Goal: Transaction & Acquisition: Purchase product/service

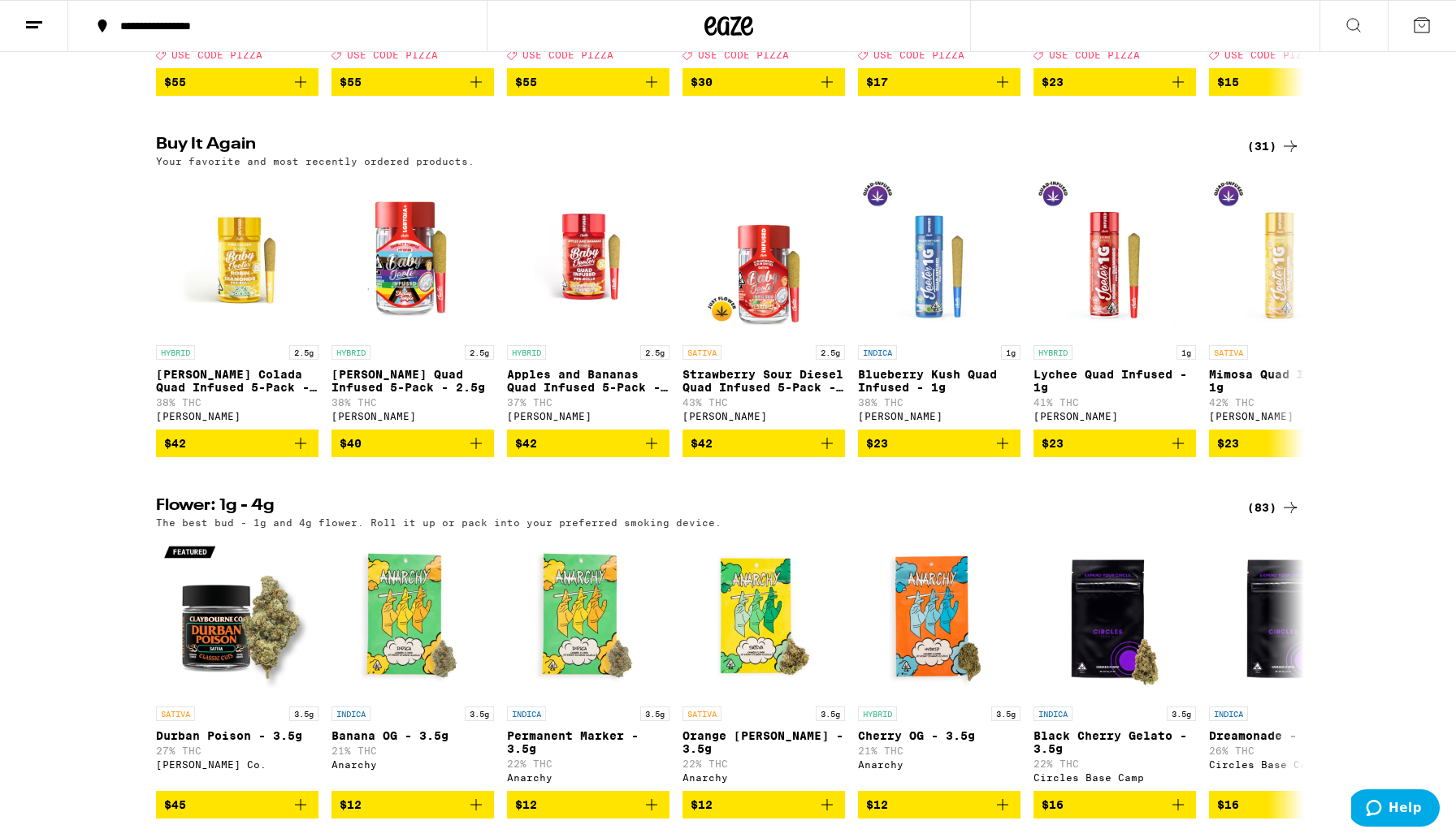
scroll to position [358, 0]
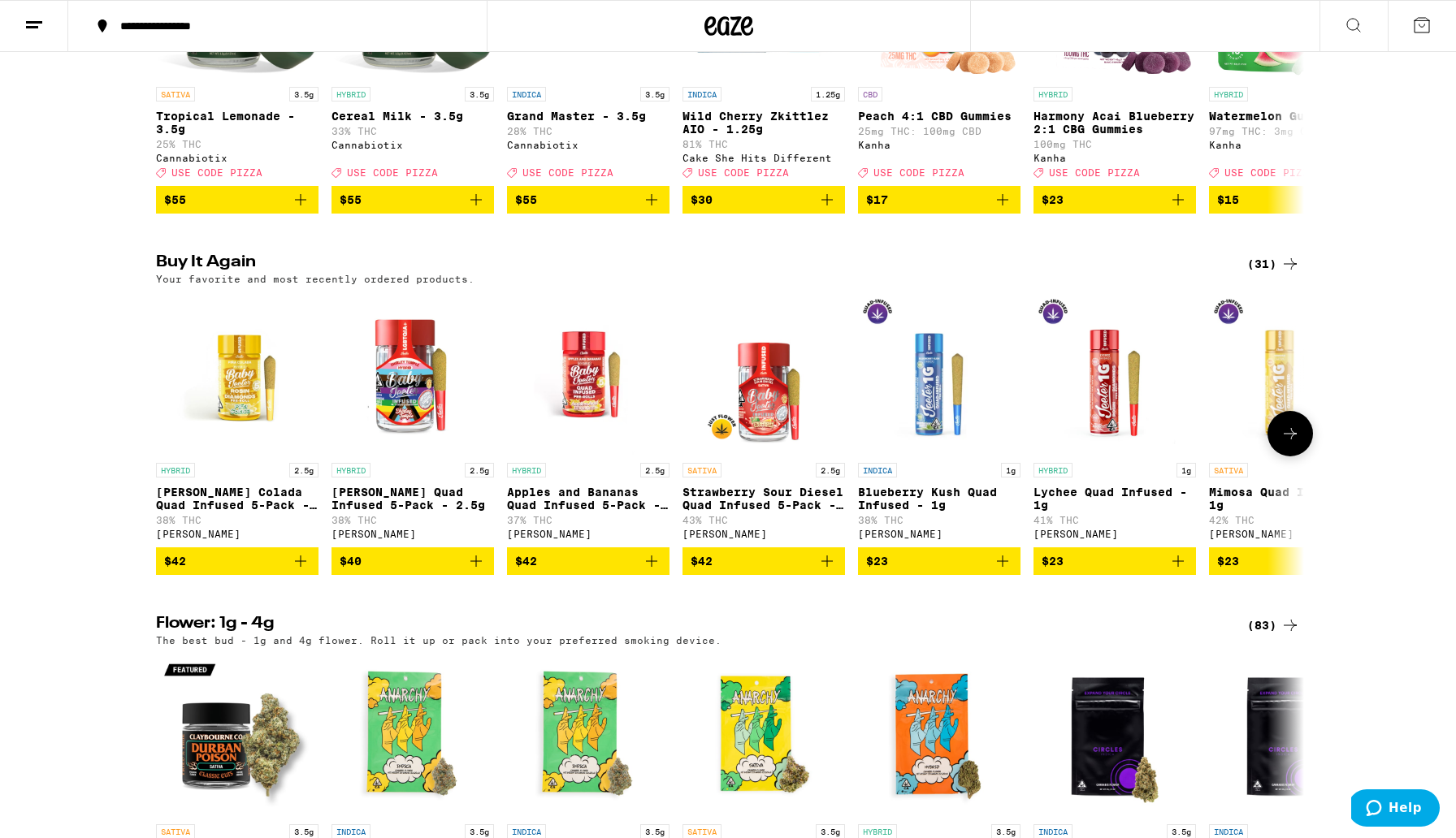
click at [1289, 443] on icon at bounding box center [1289, 433] width 19 height 19
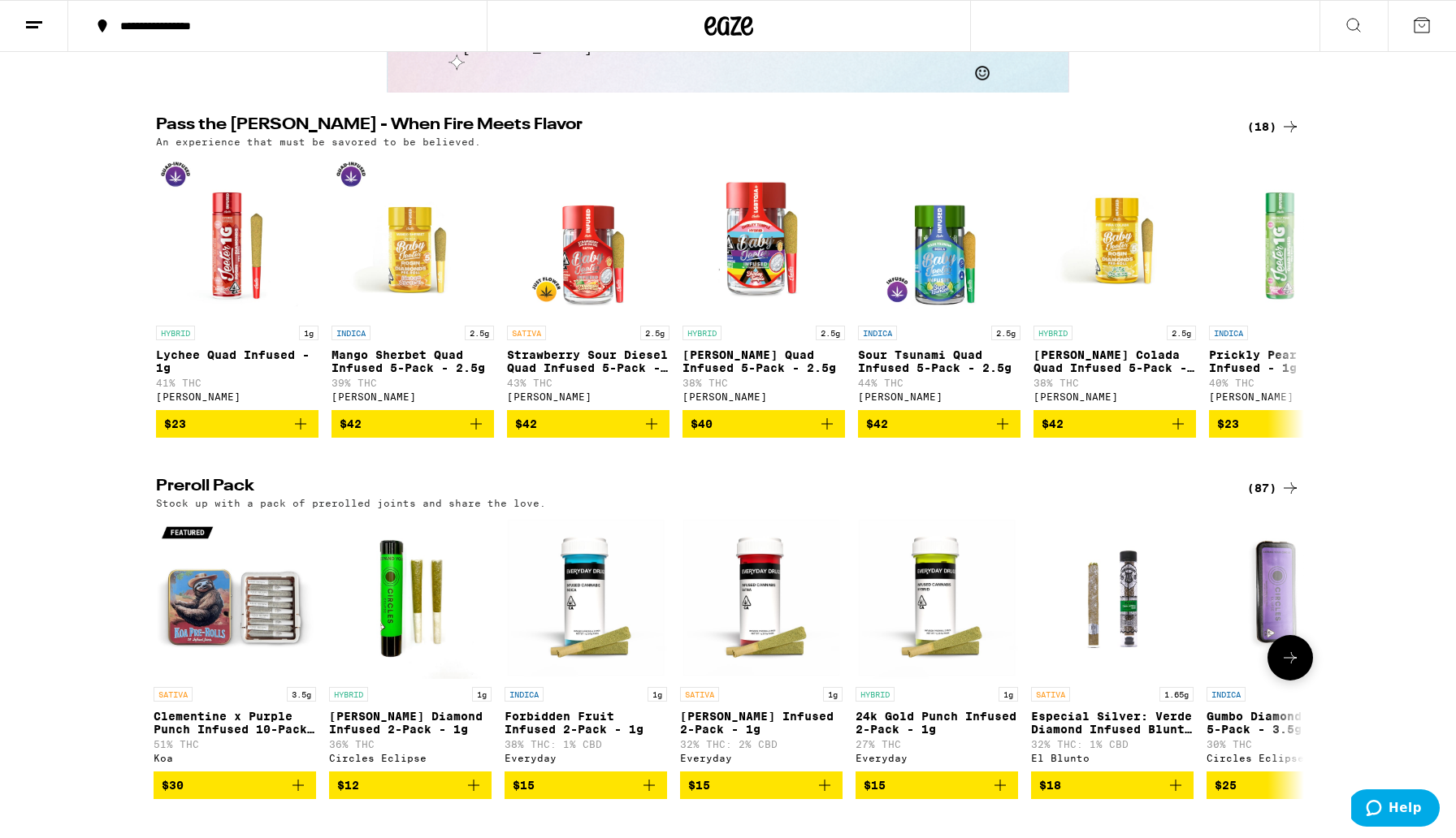
scroll to position [3193, 0]
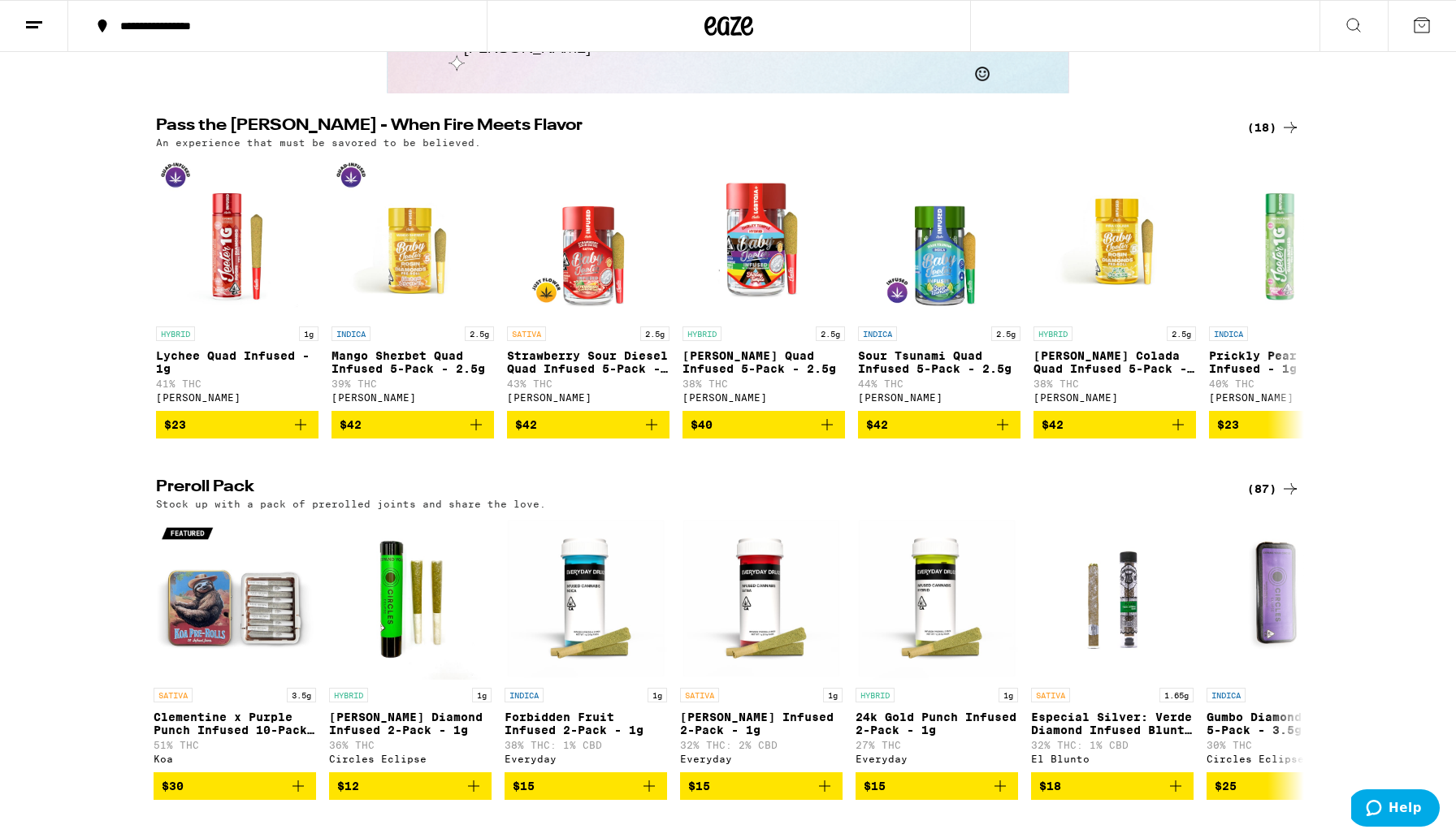
click at [1264, 137] on div "(18)" at bounding box center [1273, 126] width 53 height 19
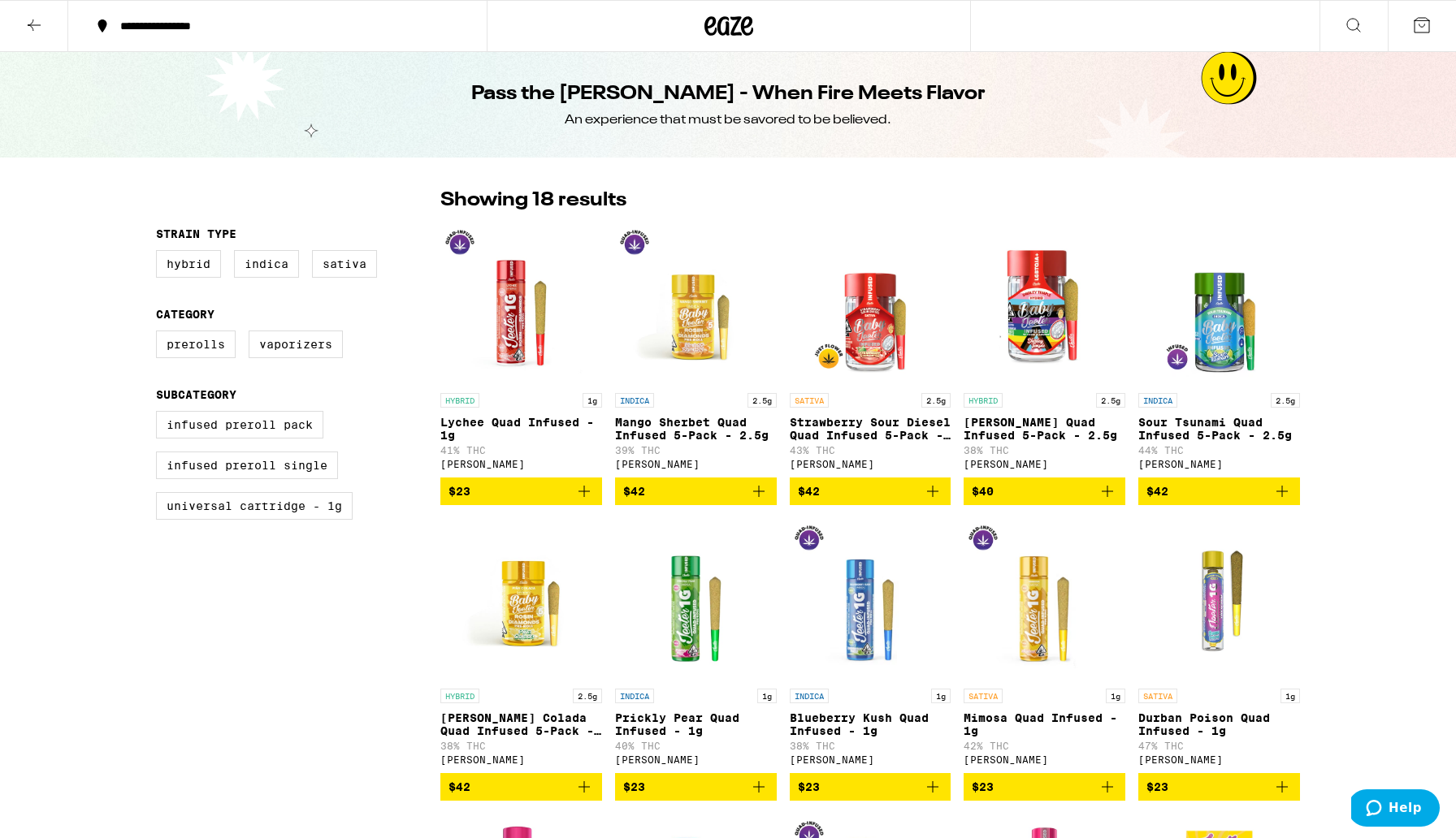
click at [935, 497] on icon "Add to bag" at bounding box center [932, 490] width 19 height 19
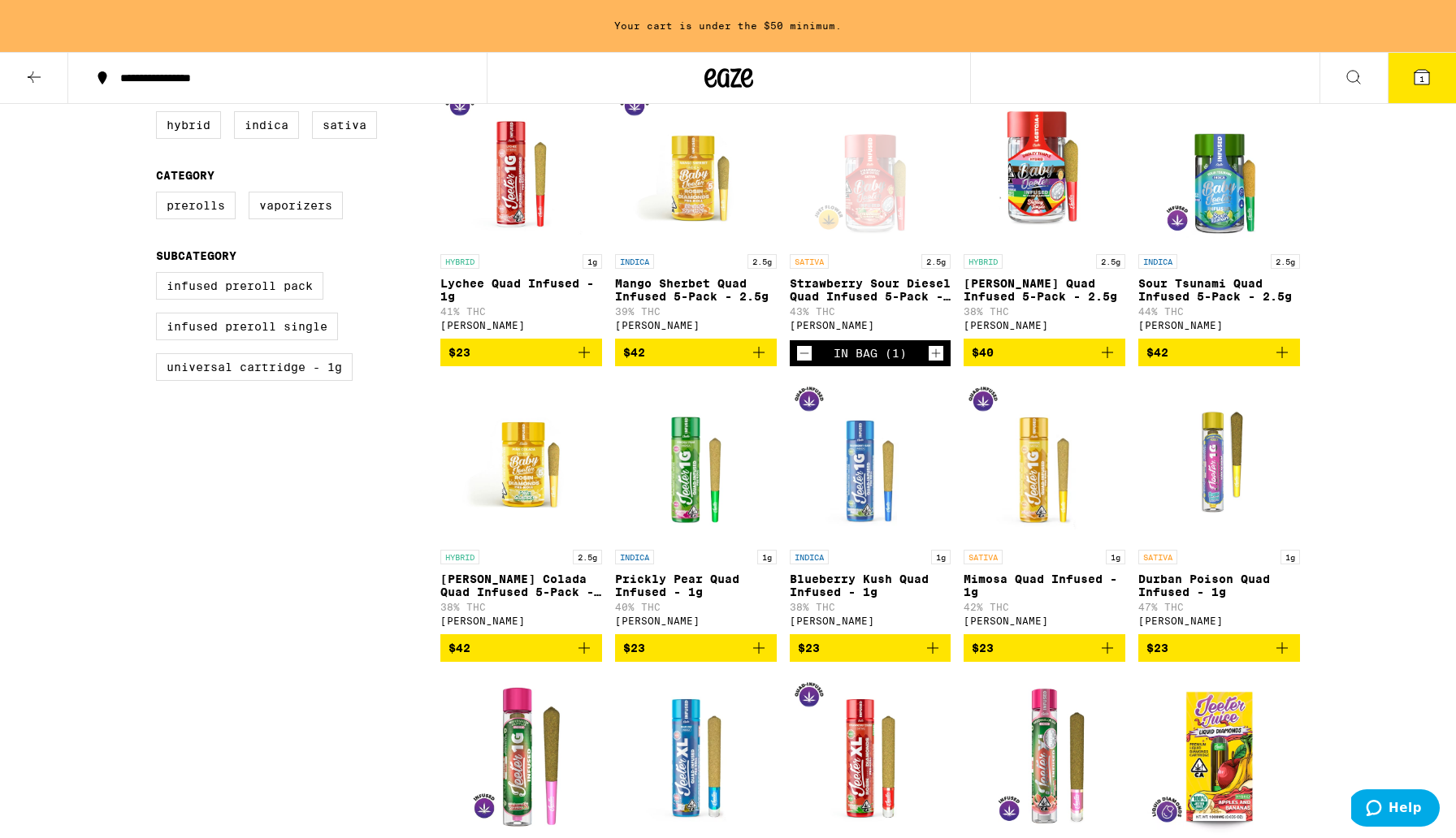
scroll to position [206, 0]
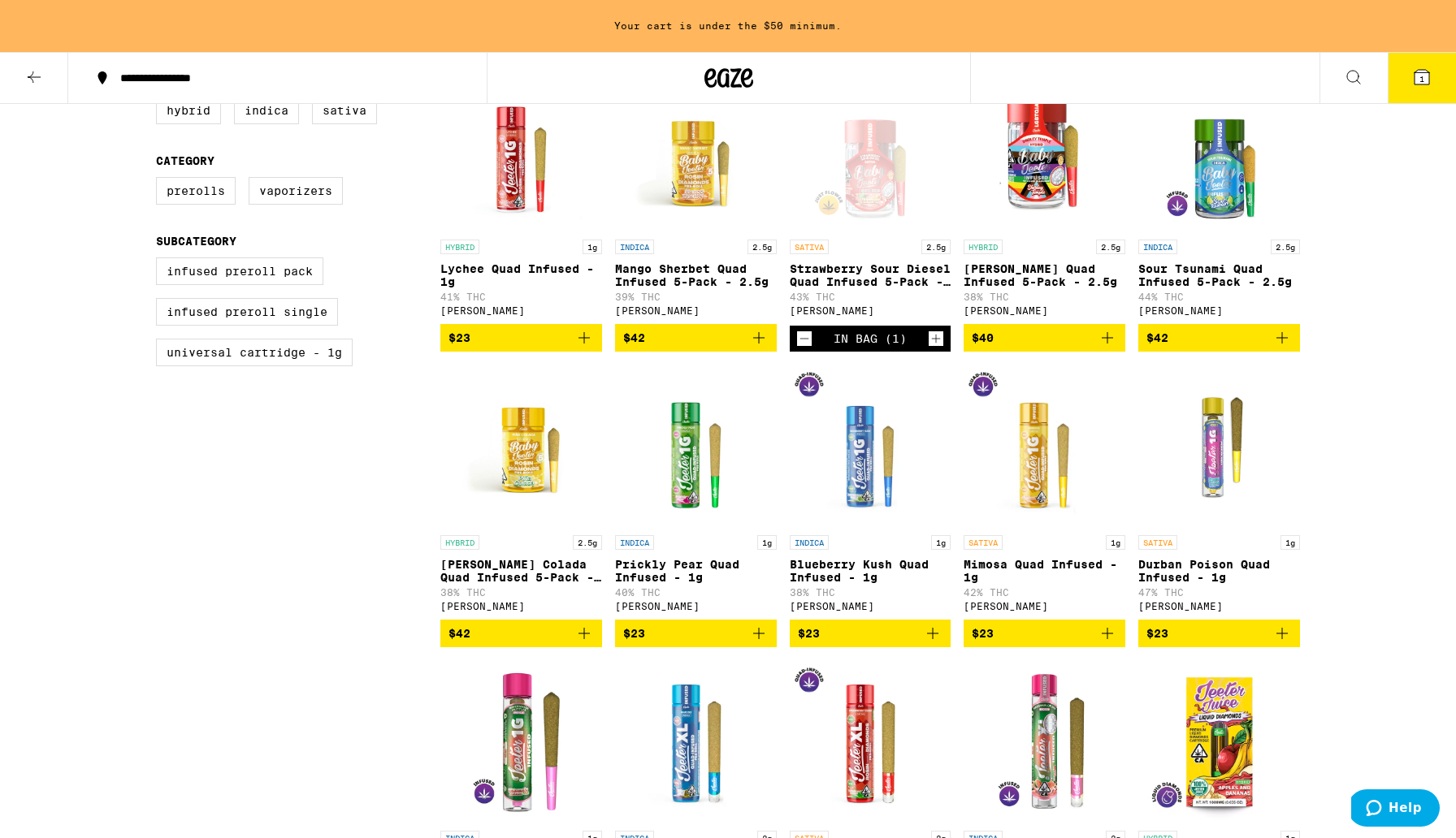
click at [1109, 348] on icon "Add to bag" at bounding box center [1107, 338] width 19 height 19
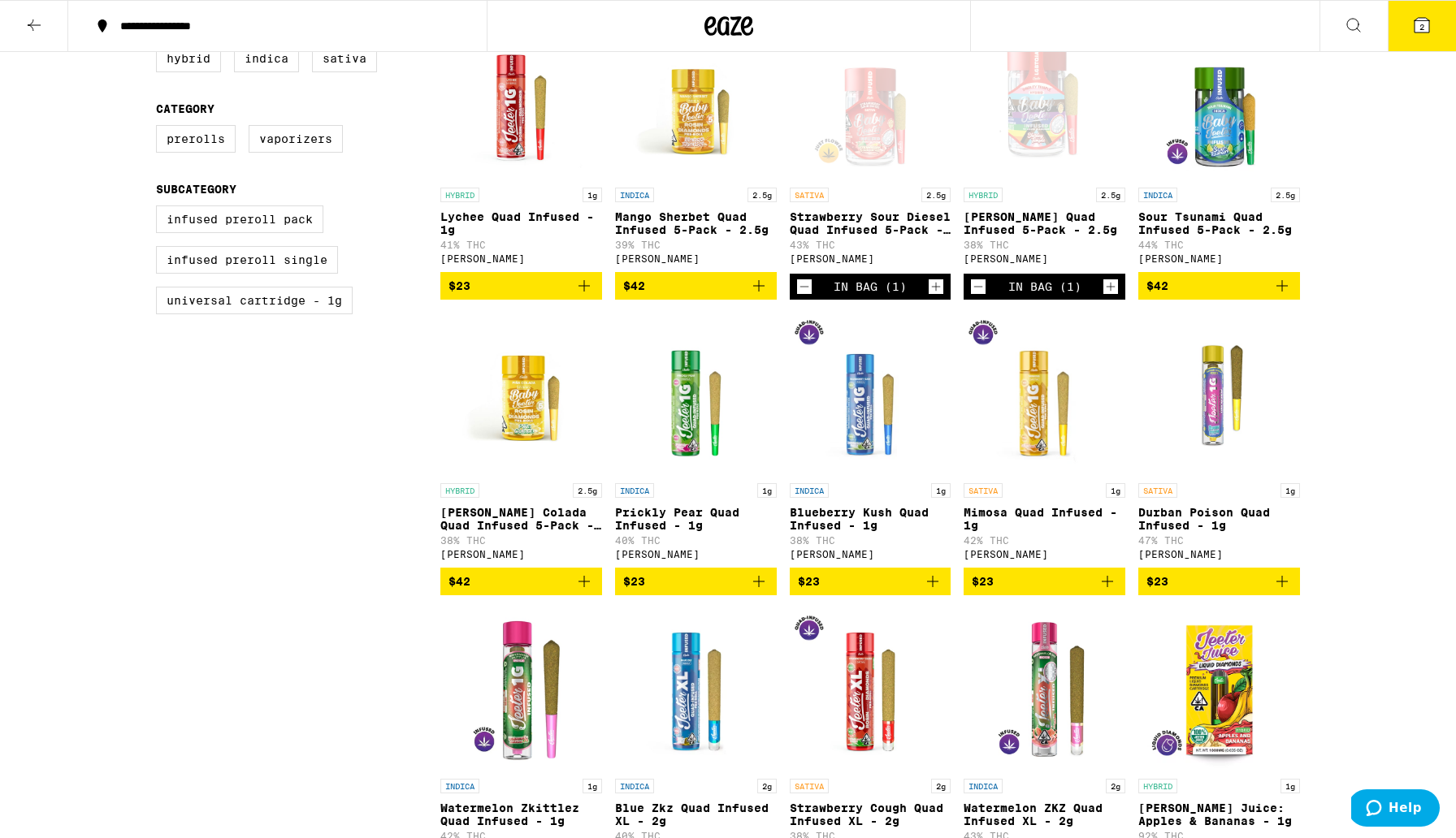
scroll to position [154, 0]
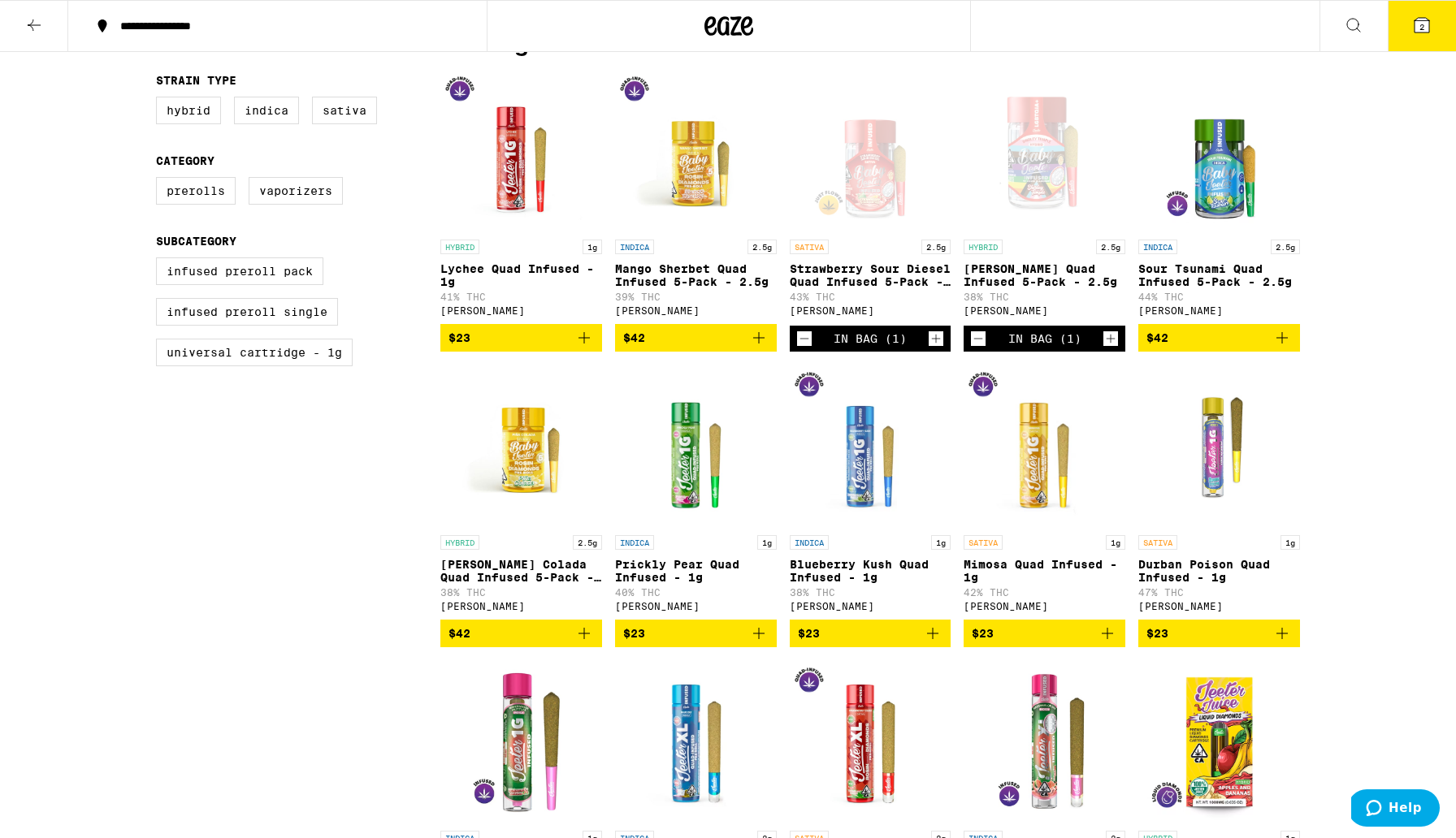
click at [1423, 28] on span "2" at bounding box center [1421, 26] width 5 height 10
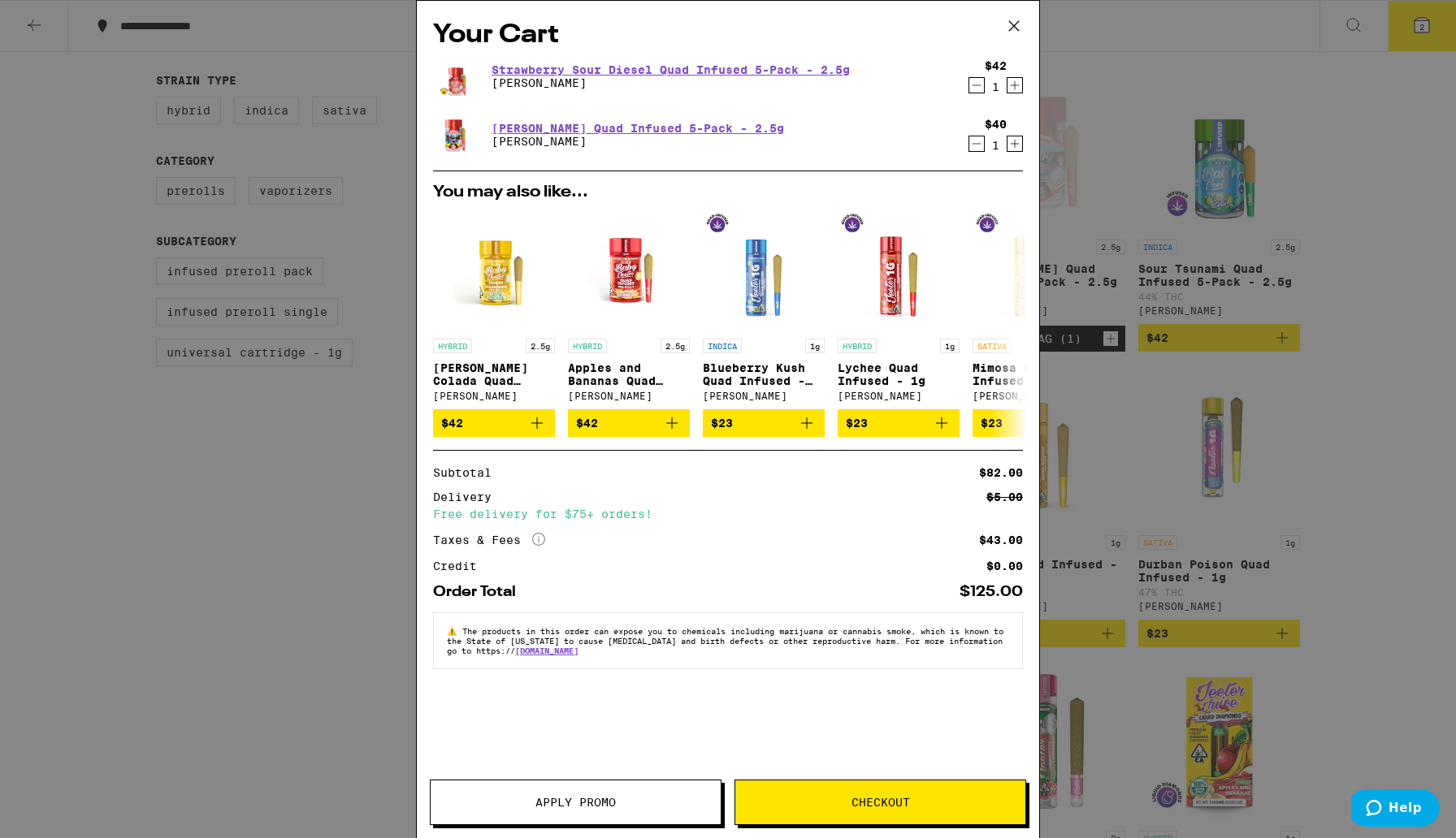
click at [844, 798] on span "Checkout" at bounding box center [880, 803] width 290 height 11
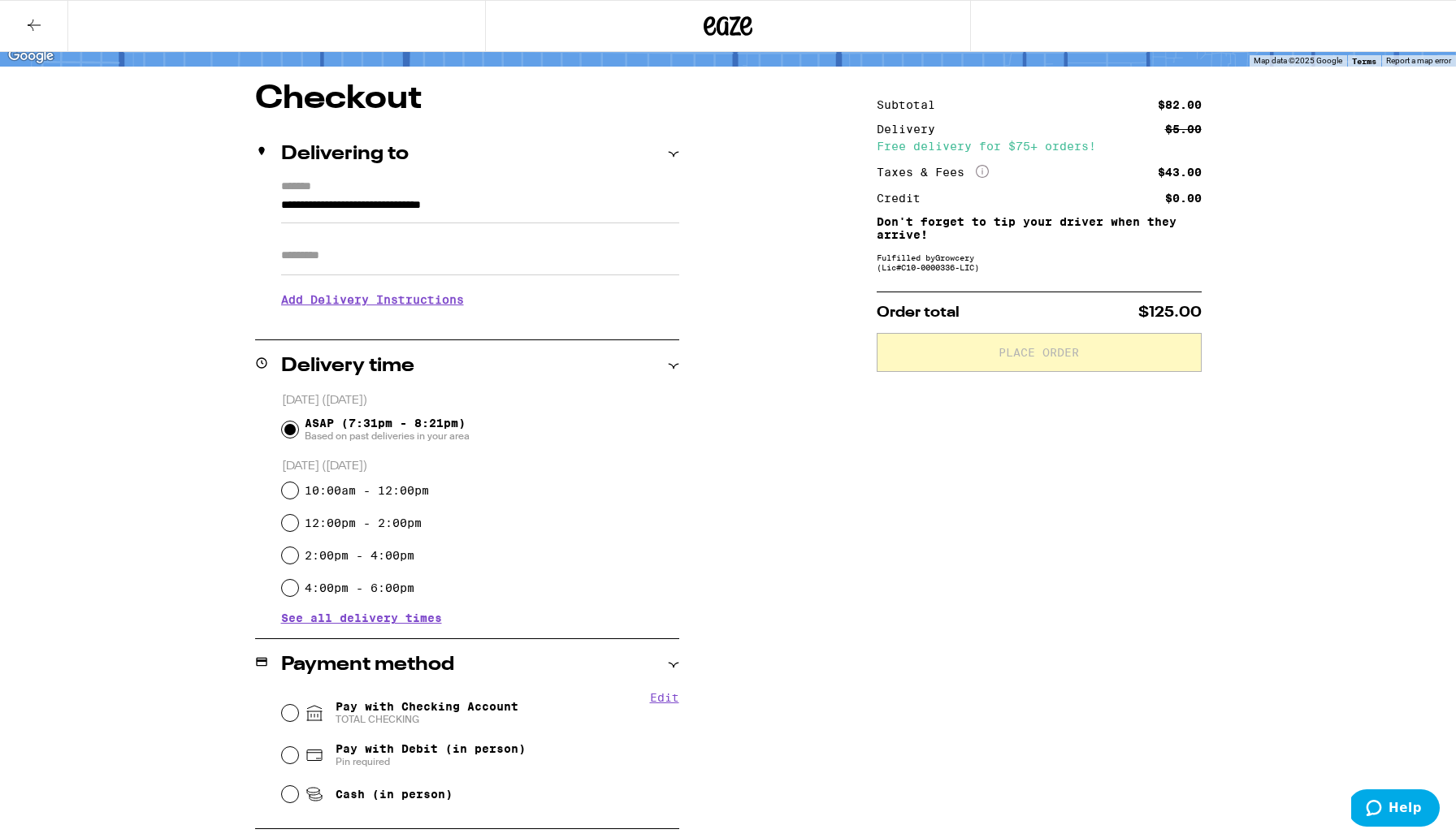
scroll to position [275, 0]
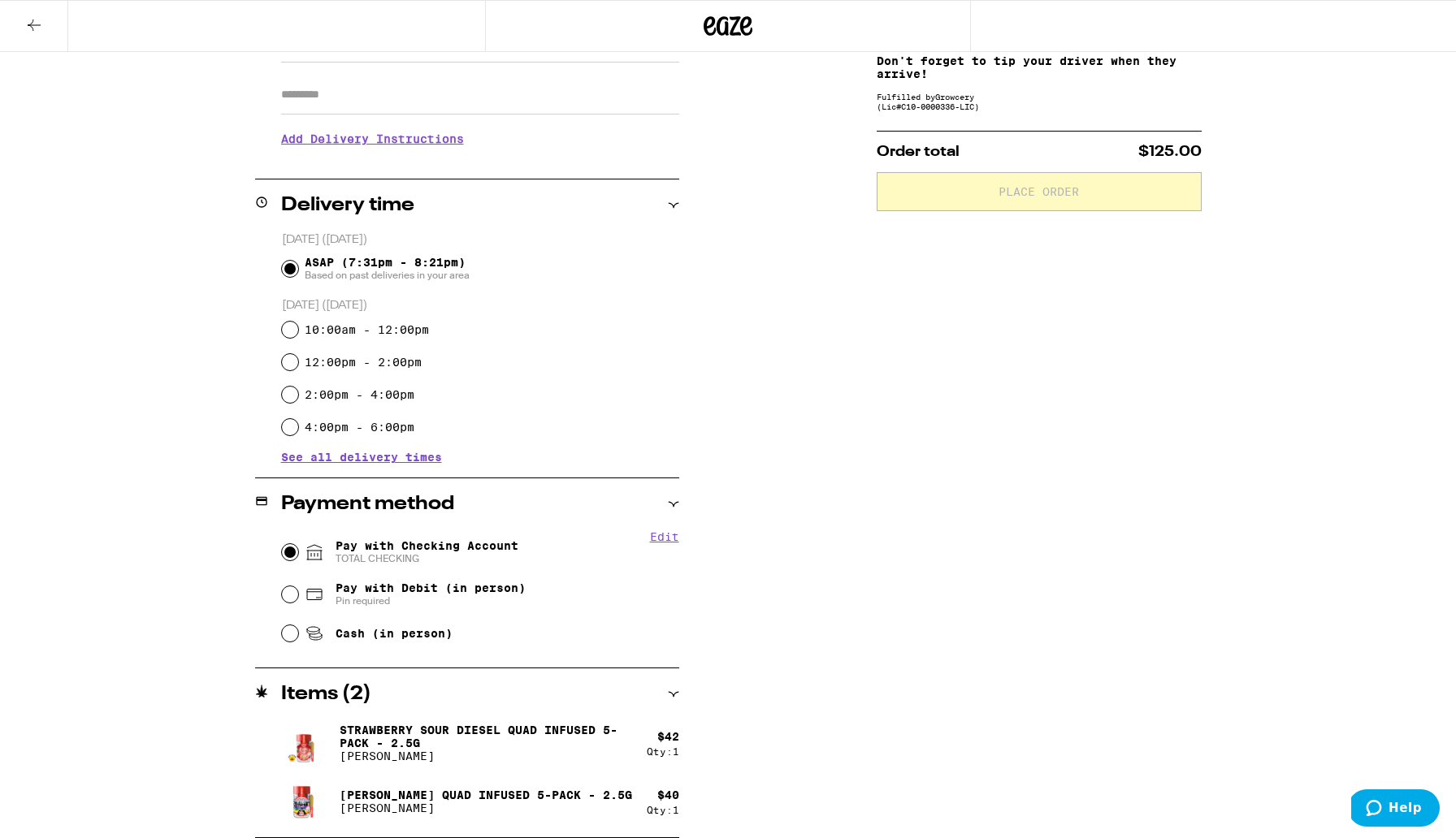
click at [287, 559] on input "Pay with Checking Account TOTAL CHECKING" at bounding box center [290, 552] width 16 height 16
radio input "true"
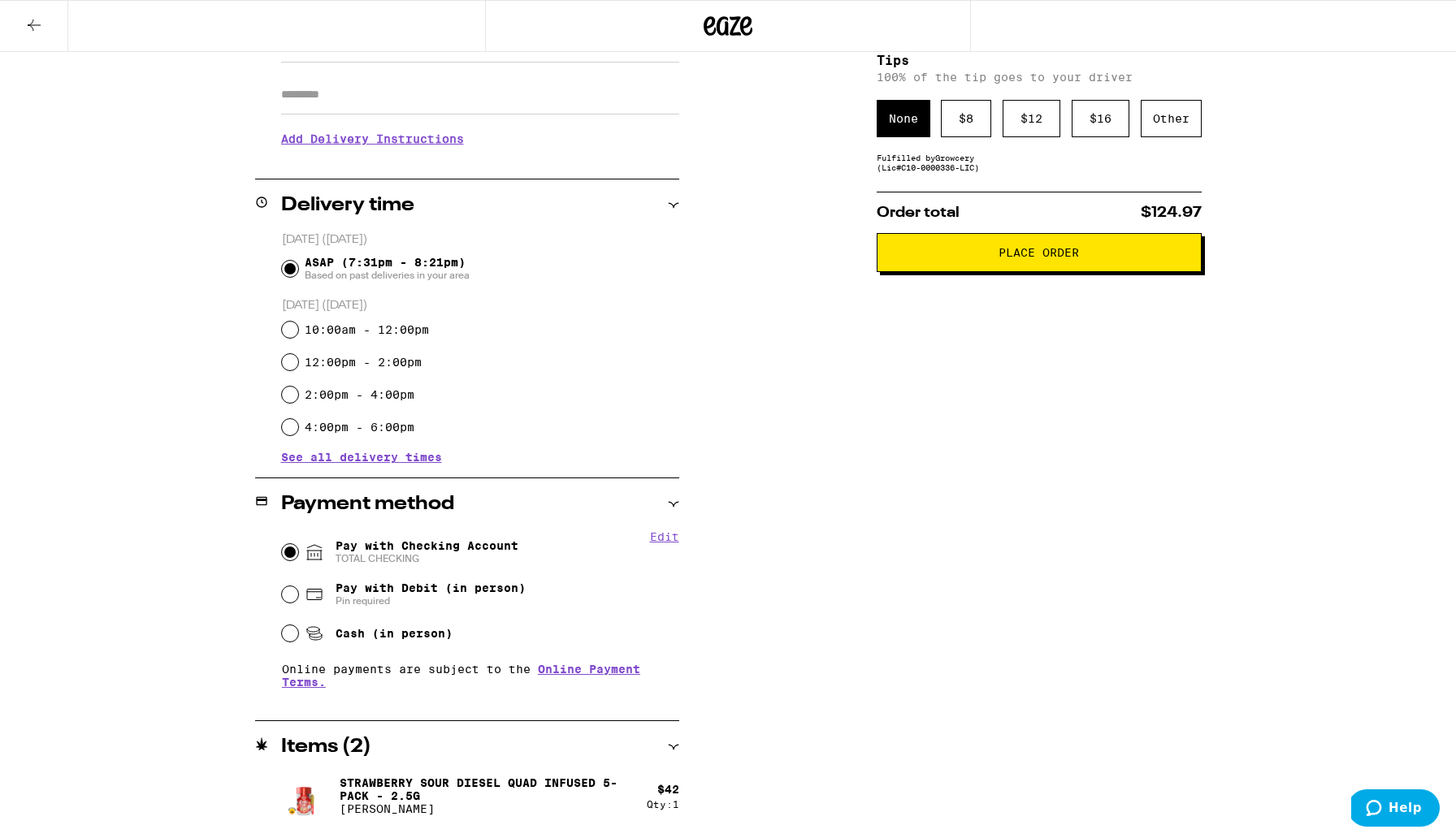
scroll to position [272, 0]
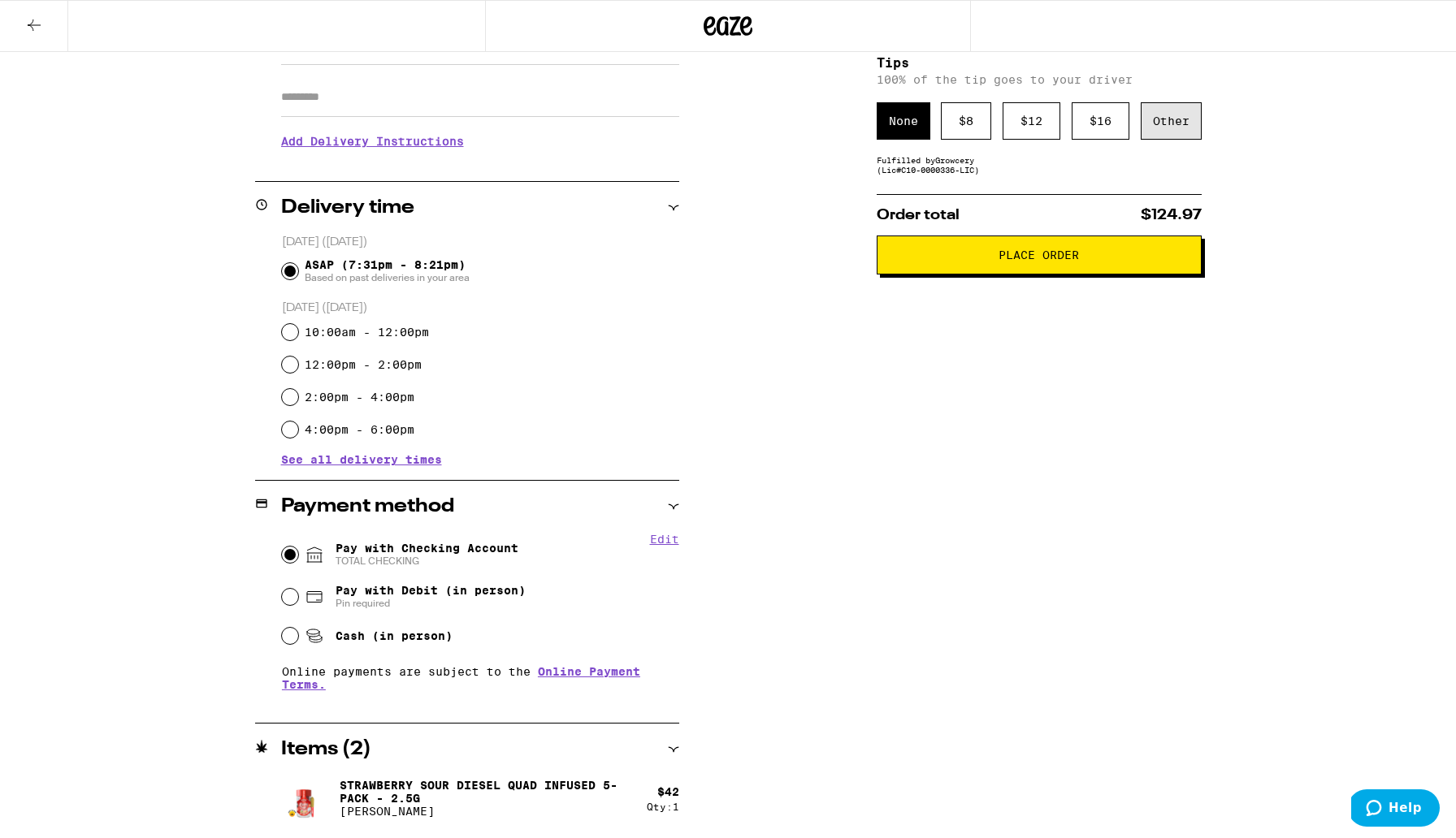
click at [1154, 128] on div "Other" at bounding box center [1170, 120] width 61 height 37
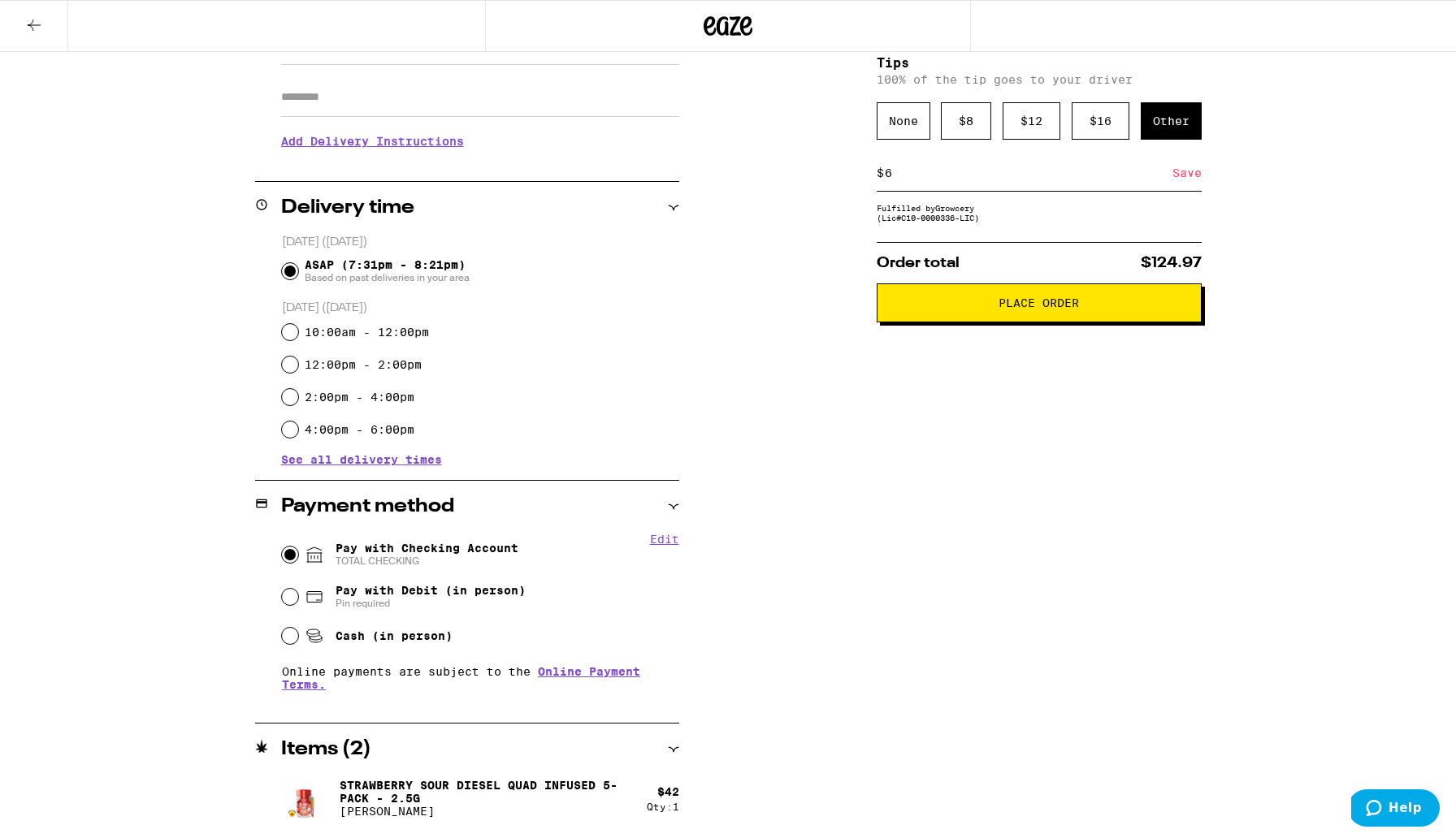
type input "6"
click at [1185, 184] on div "Save" at bounding box center [1187, 172] width 29 height 35
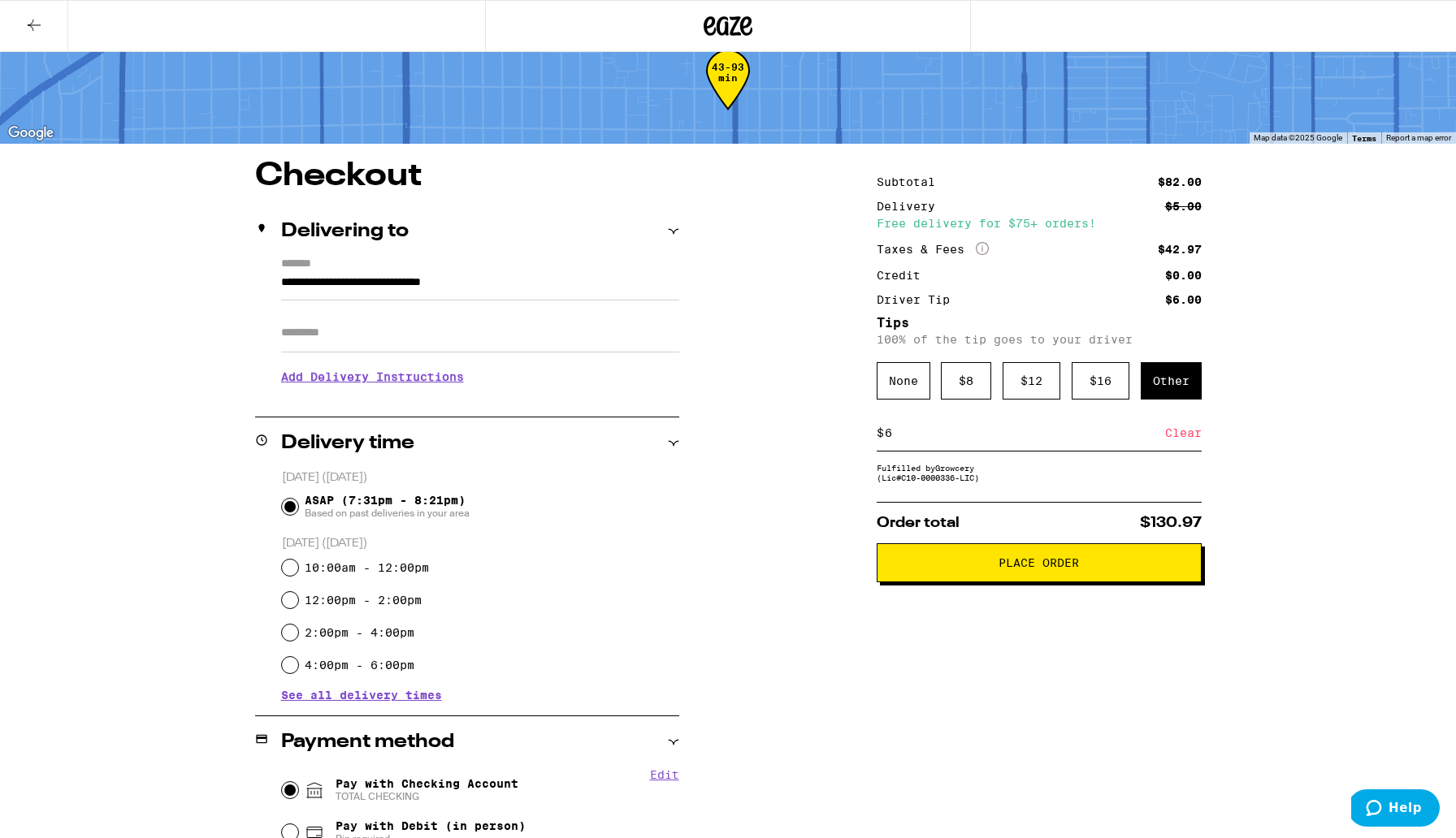
scroll to position [328, 0]
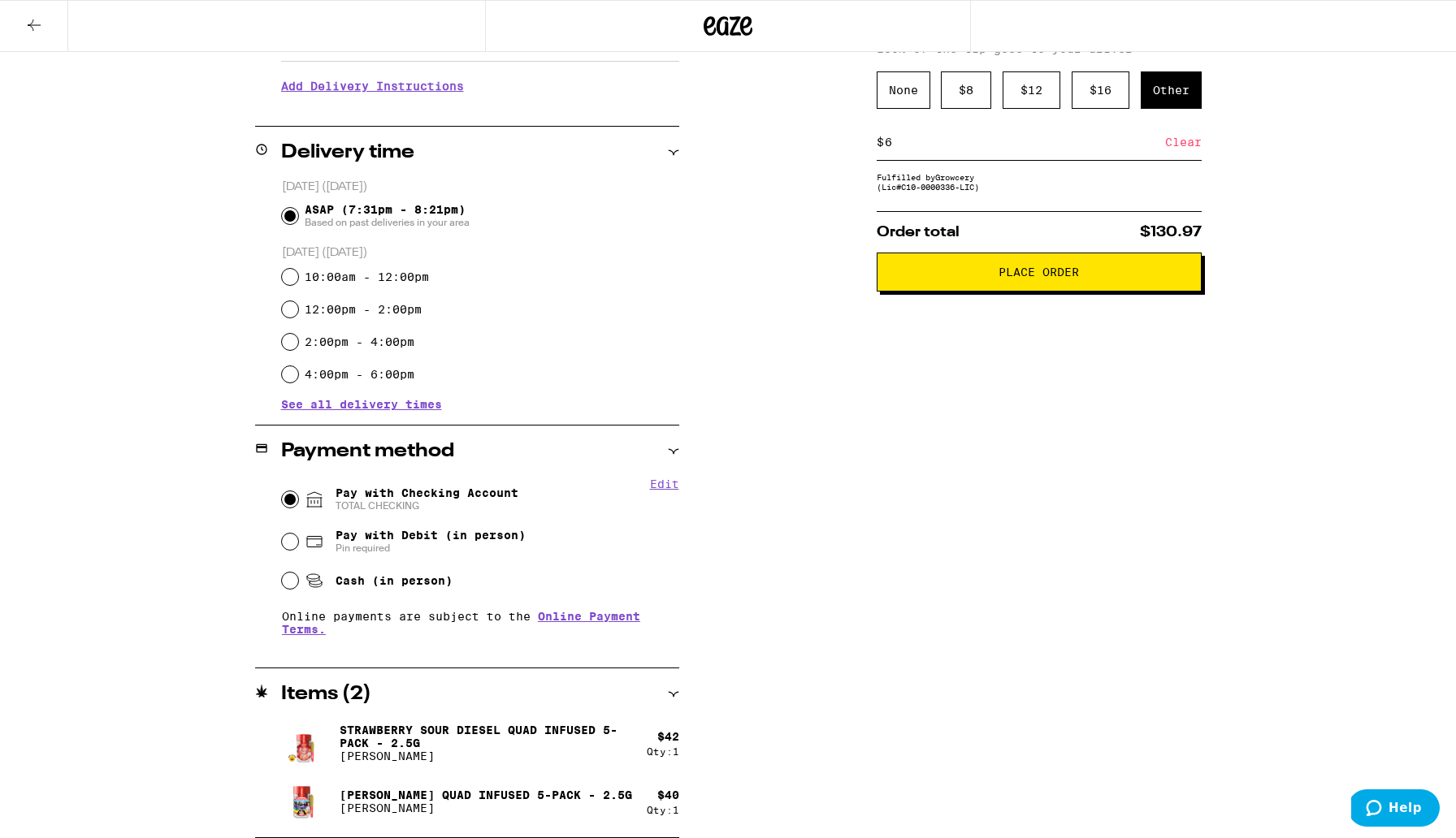
click at [1031, 278] on span "Place Order" at bounding box center [1038, 272] width 80 height 11
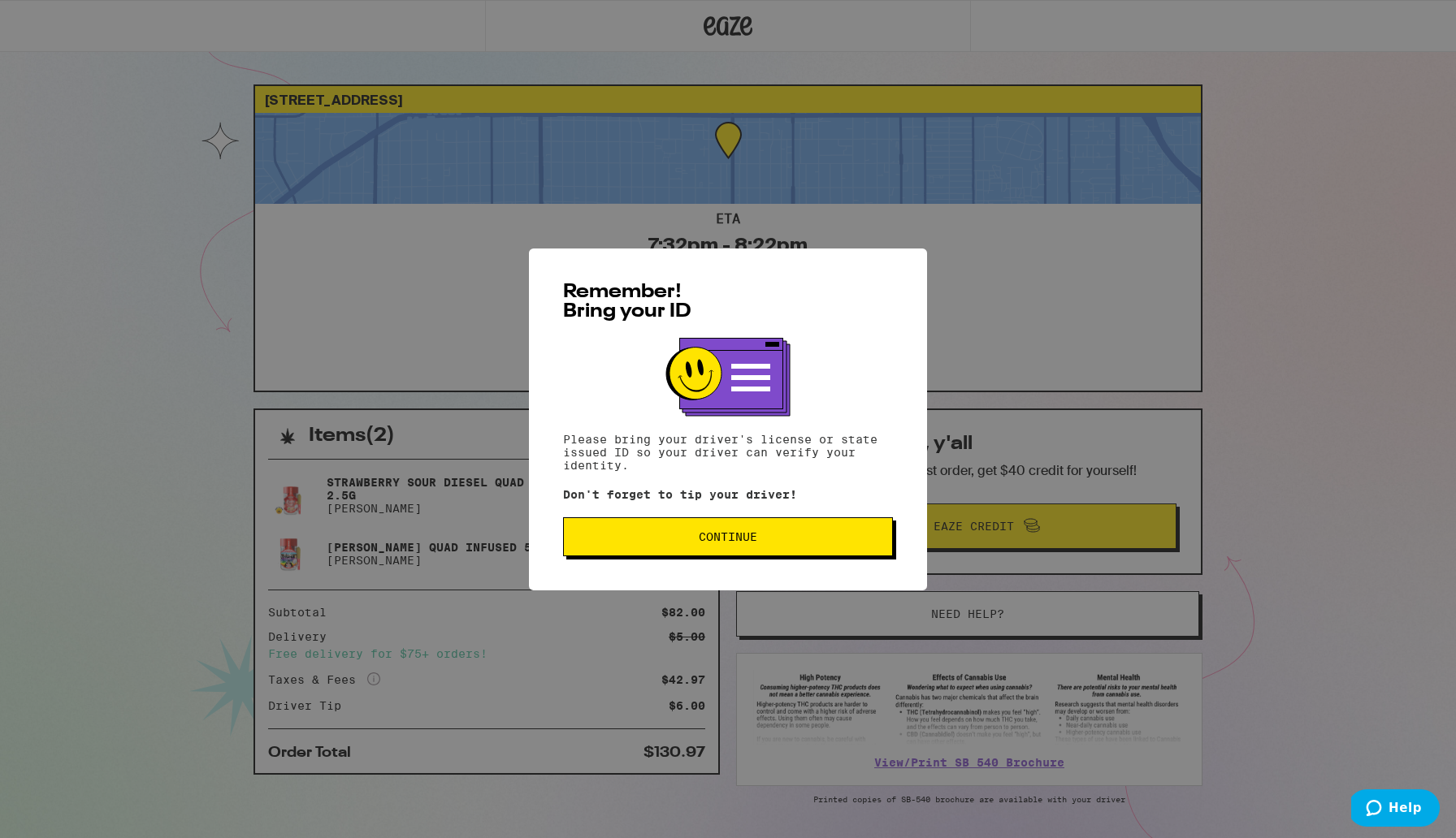
click at [740, 530] on button "Continue" at bounding box center [728, 537] width 329 height 39
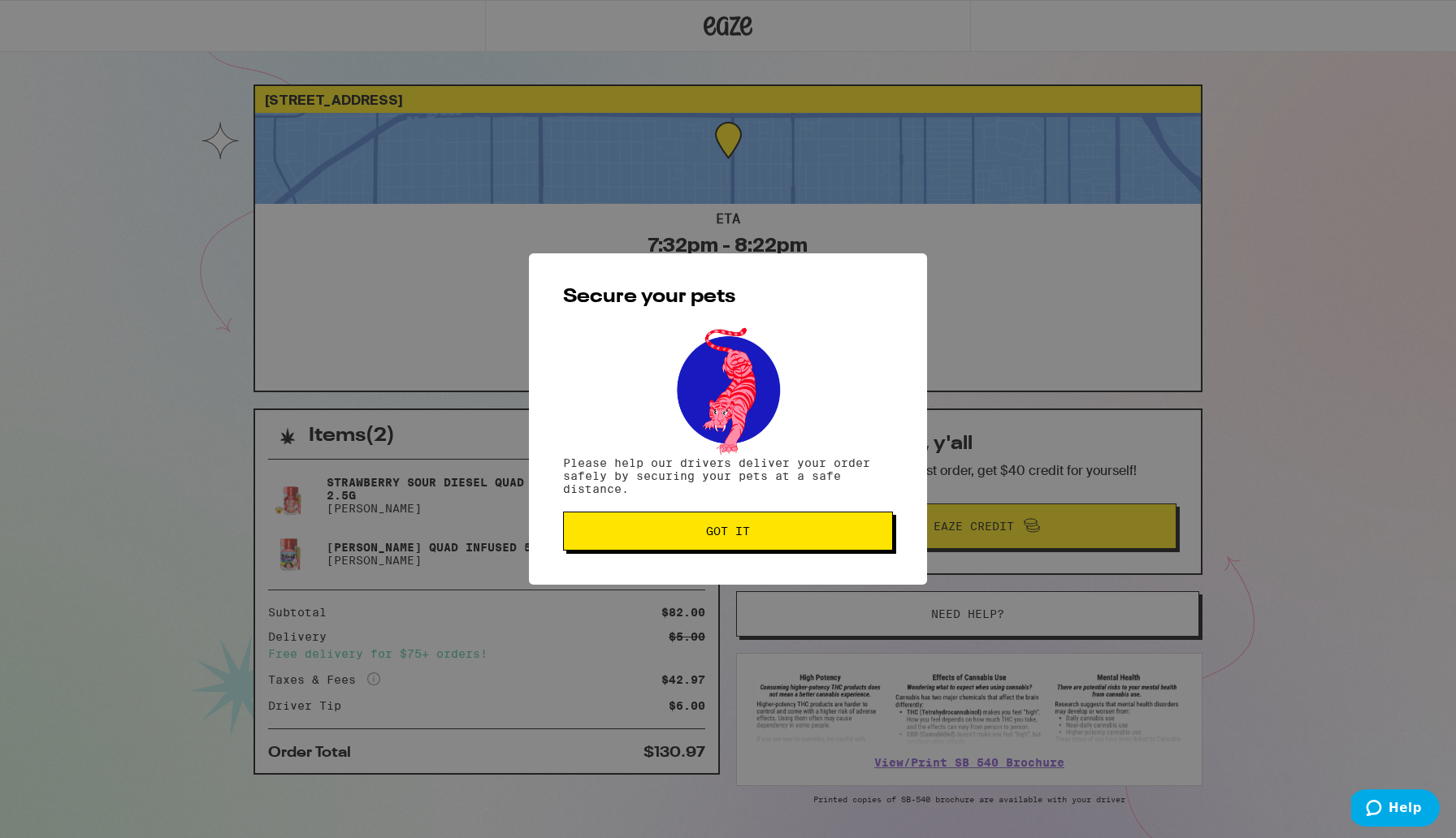
click at [780, 542] on button "Got it" at bounding box center [728, 530] width 329 height 39
